Goal: Task Accomplishment & Management: Manage account settings

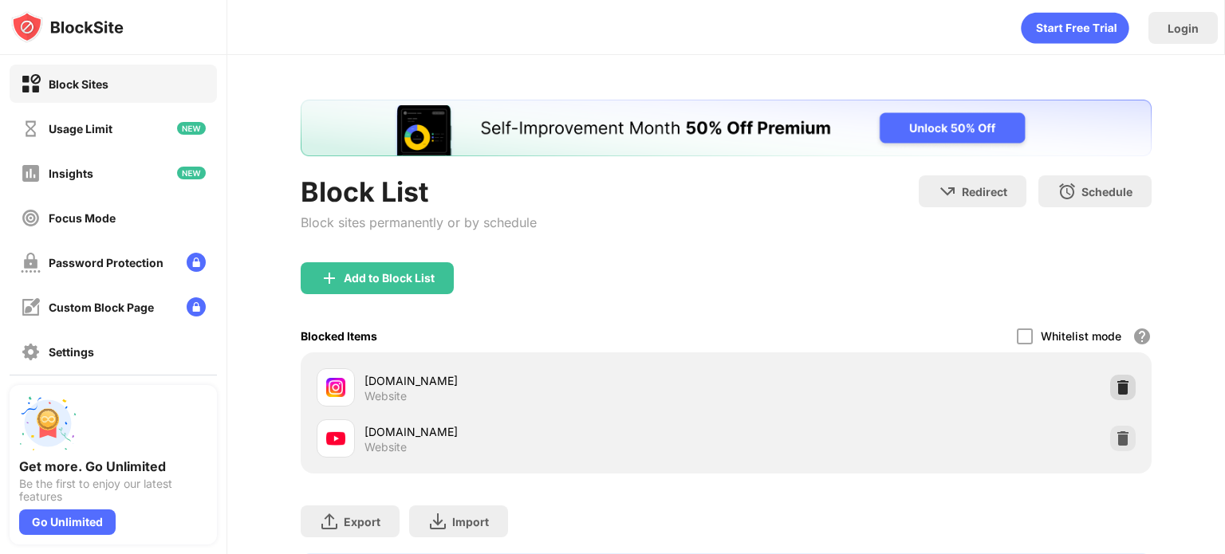
click at [1122, 385] on img at bounding box center [1123, 388] width 16 height 16
